Goal: Task Accomplishment & Management: Complete application form

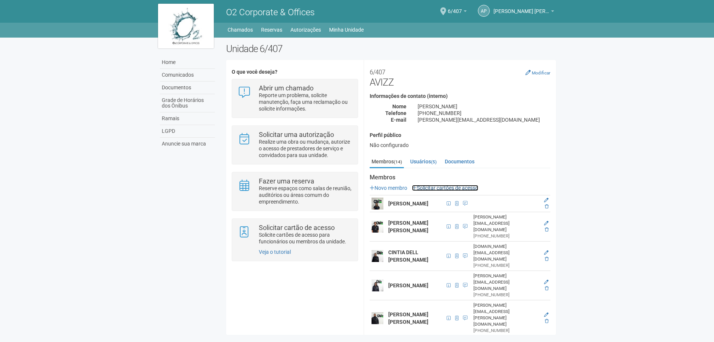
click at [450, 185] on link "Solicitar cartões de acesso" at bounding box center [445, 188] width 66 height 6
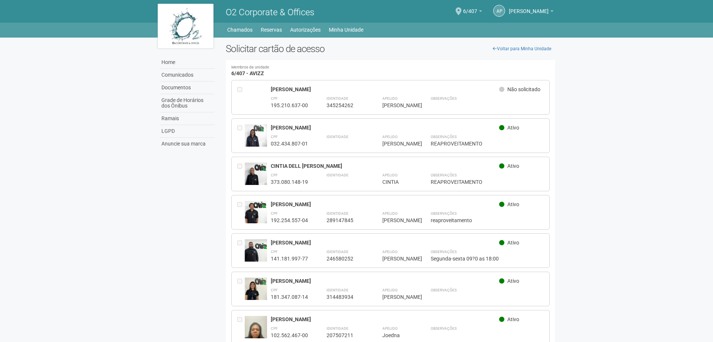
click at [242, 90] on div at bounding box center [240, 97] width 7 height 23
click at [513, 48] on link "Voltar para Minha Unidade" at bounding box center [522, 48] width 67 height 11
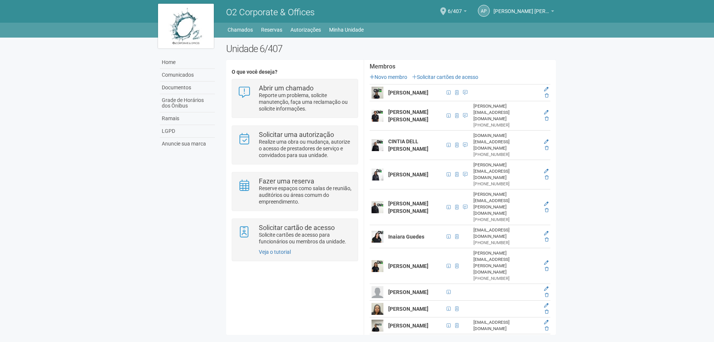
scroll to position [112, 0]
click at [544, 286] on icon at bounding box center [546, 288] width 4 height 4
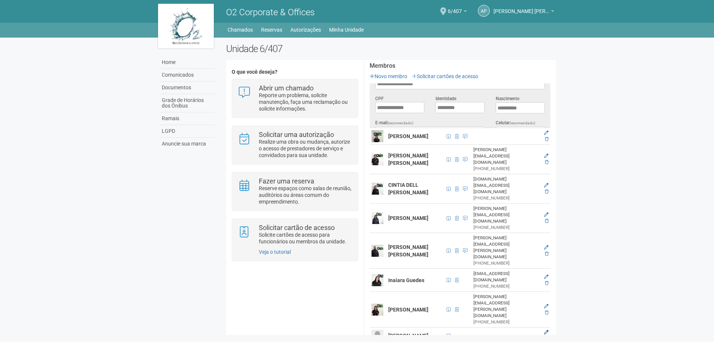
scroll to position [0, 0]
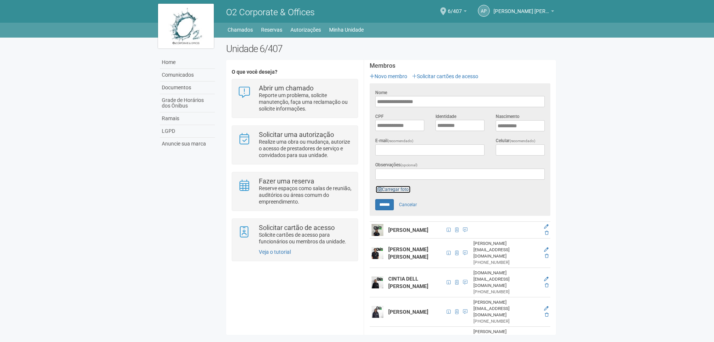
click at [394, 190] on link "Carregar foto" at bounding box center [393, 189] width 36 height 8
click at [388, 189] on link "Carregar foto" at bounding box center [393, 189] width 36 height 8
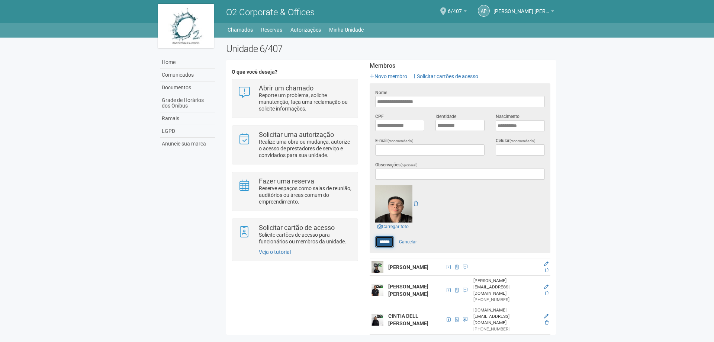
click at [379, 244] on input "******" at bounding box center [384, 241] width 19 height 11
type input "******"
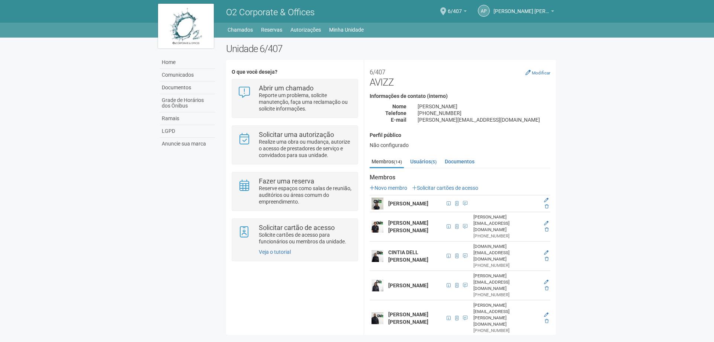
scroll to position [74, 0]
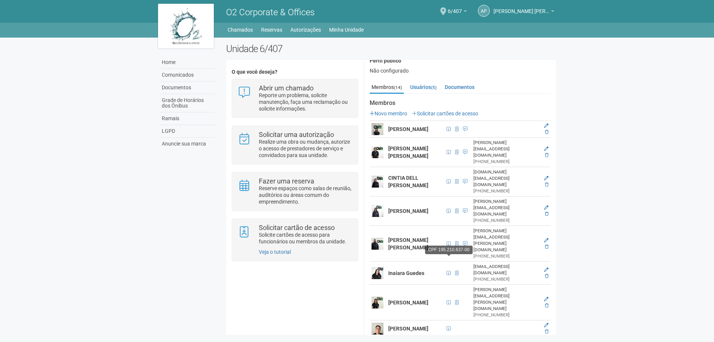
click at [452, 255] on div "CPF 195.210.637-00" at bounding box center [448, 250] width 47 height 12
click at [451, 324] on span at bounding box center [448, 328] width 9 height 8
click at [397, 325] on strong "[PERSON_NAME]" at bounding box center [408, 328] width 40 height 6
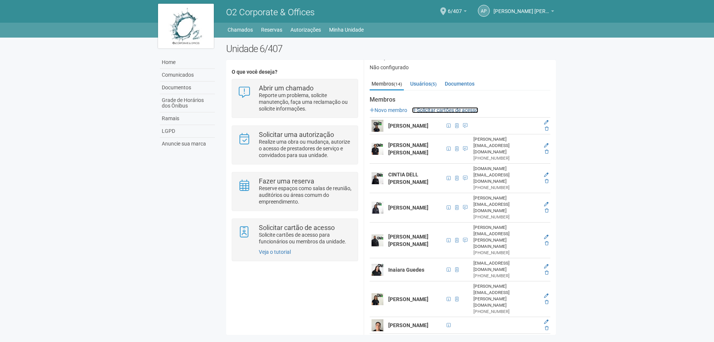
click at [435, 109] on link "Solicitar cartões de acesso" at bounding box center [445, 110] width 66 height 6
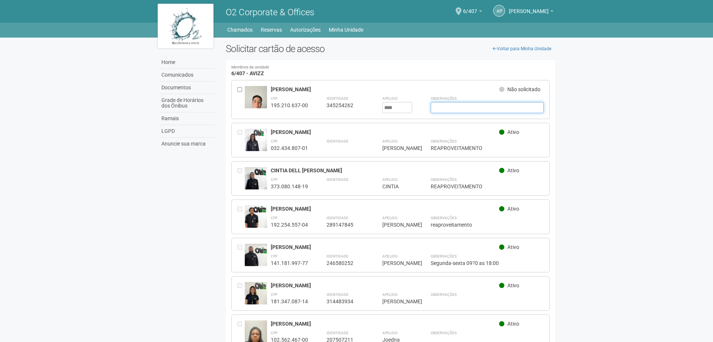
click at [517, 109] on input "text" at bounding box center [487, 107] width 113 height 11
click at [619, 104] on body "Aguarde... O2 Corporate & Offices AP [PERSON_NAME] [PERSON_NAME] [PERSON_NAME][…" at bounding box center [356, 171] width 713 height 342
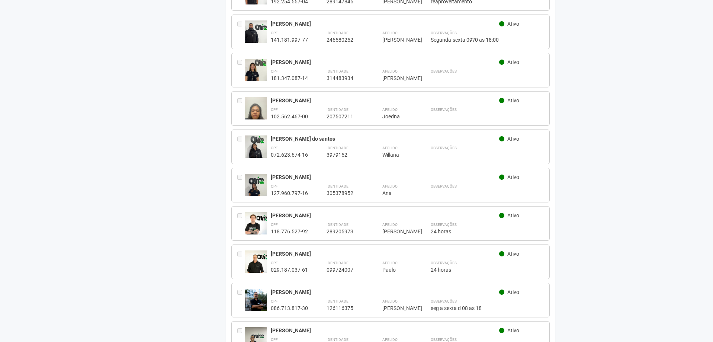
scroll to position [316, 0]
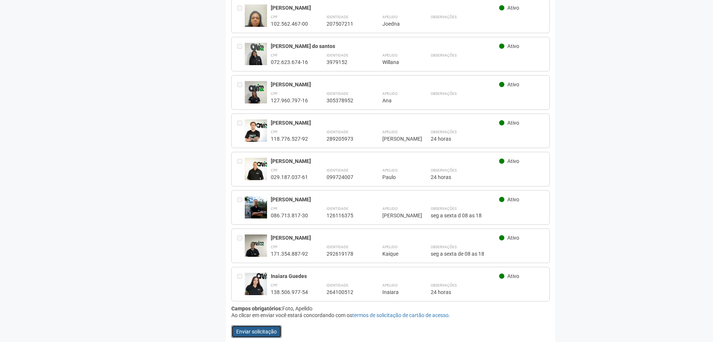
click at [249, 328] on button "Enviar solicitação" at bounding box center [256, 331] width 50 height 13
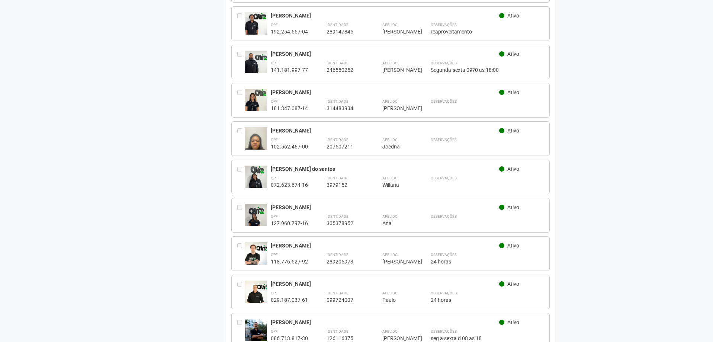
scroll to position [0, 0]
